Goal: Transaction & Acquisition: Purchase product/service

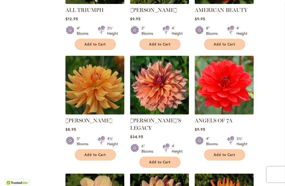
scroll to position [442, 0]
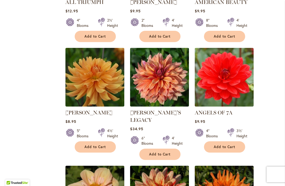
click at [235, 89] on img at bounding box center [223, 77] width 59 height 59
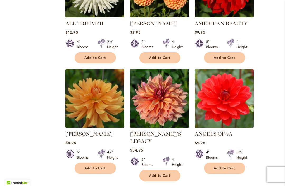
scroll to position [409, 0]
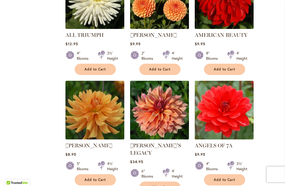
click at [165, 107] on img at bounding box center [159, 110] width 59 height 59
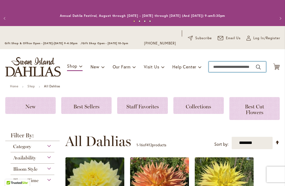
click at [233, 67] on input "Search" at bounding box center [236, 67] width 57 height 11
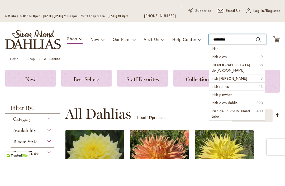
type input "**********"
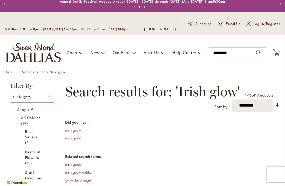
scroll to position [12, 0]
